Goal: Task Accomplishment & Management: Manage account settings

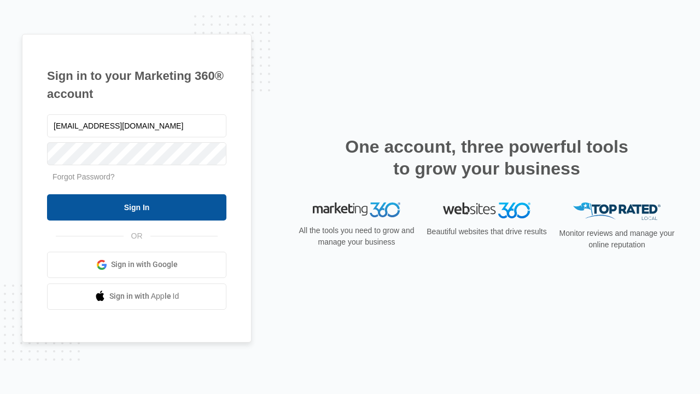
click at [137, 207] on input "Sign In" at bounding box center [136, 207] width 179 height 26
